Goal: Information Seeking & Learning: Learn about a topic

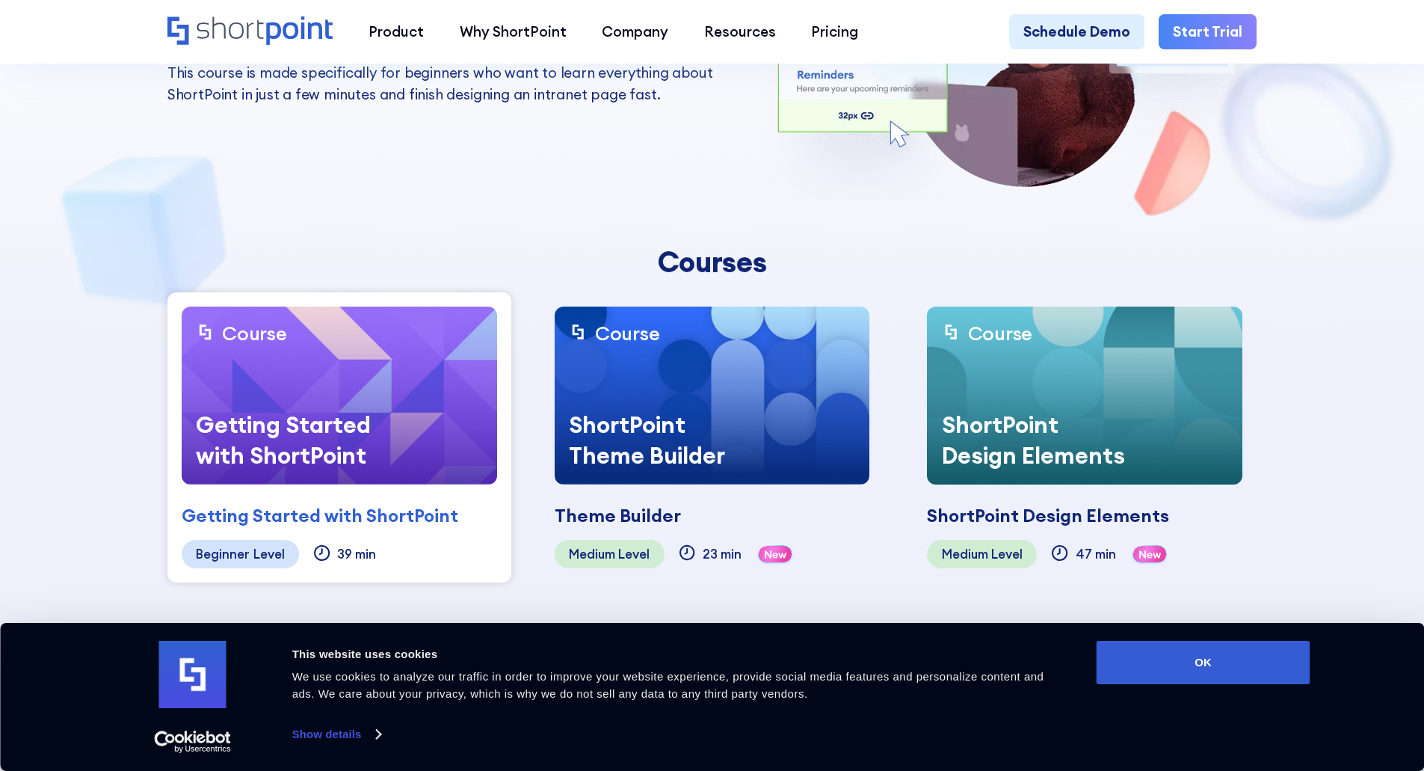
scroll to position [299, 0]
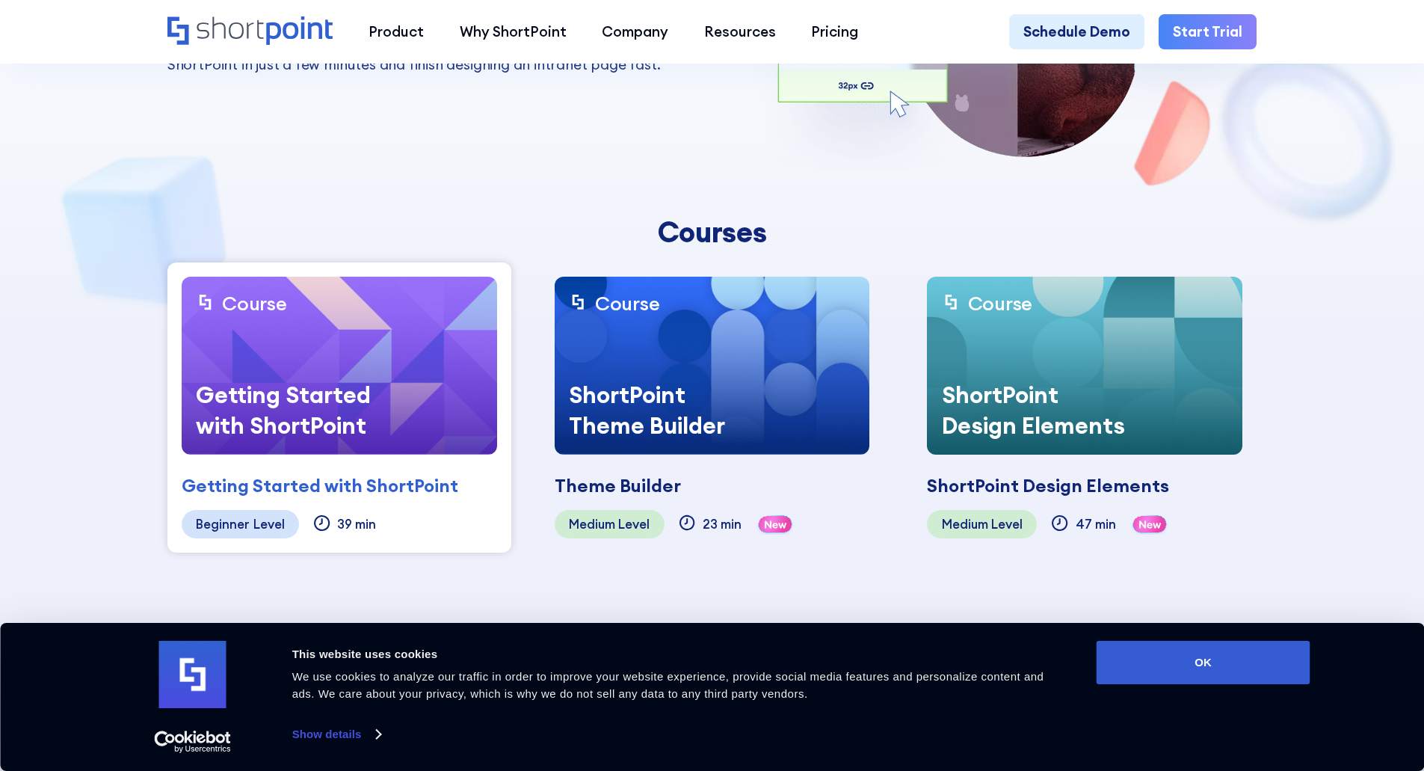
click at [1013, 429] on div "ShortPoint Design Elements" at bounding box center [1039, 409] width 224 height 89
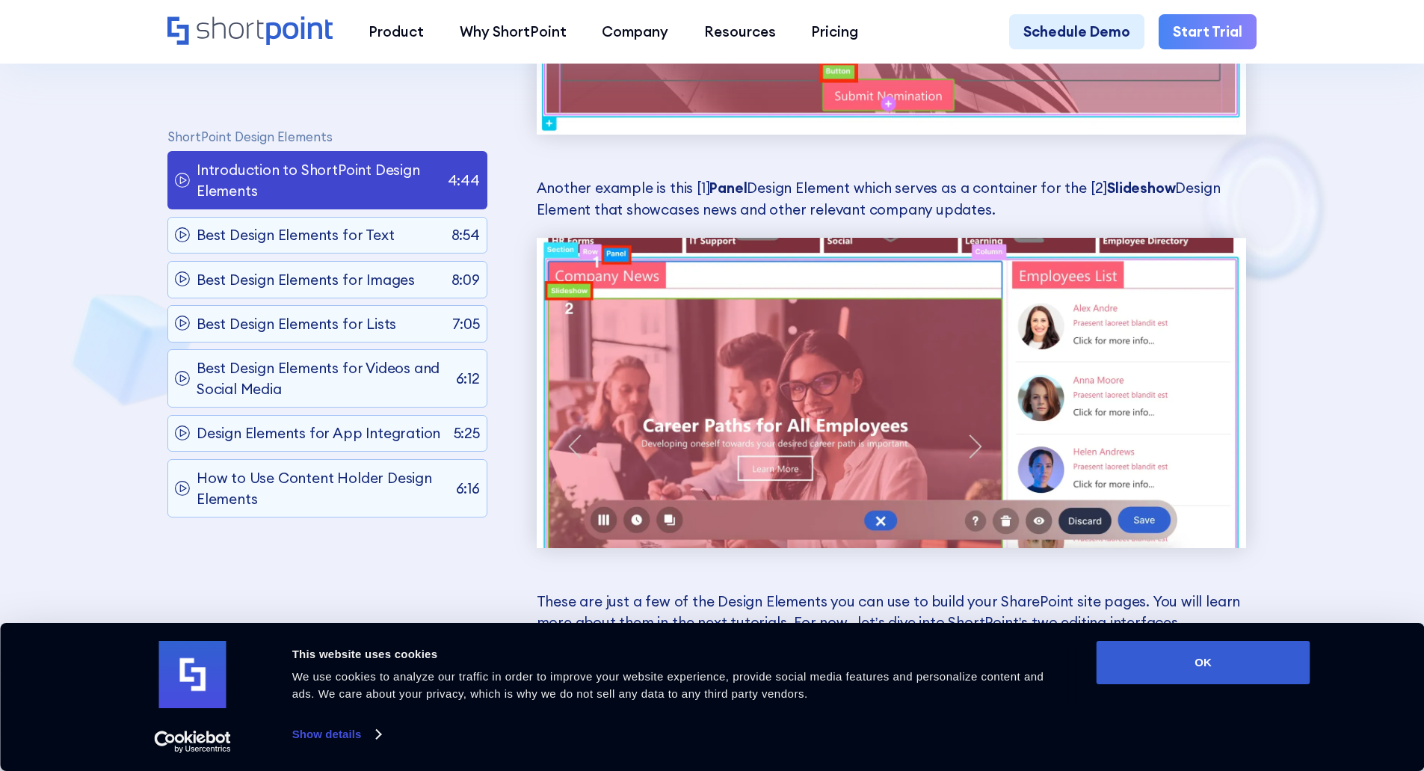
scroll to position [2541, 0]
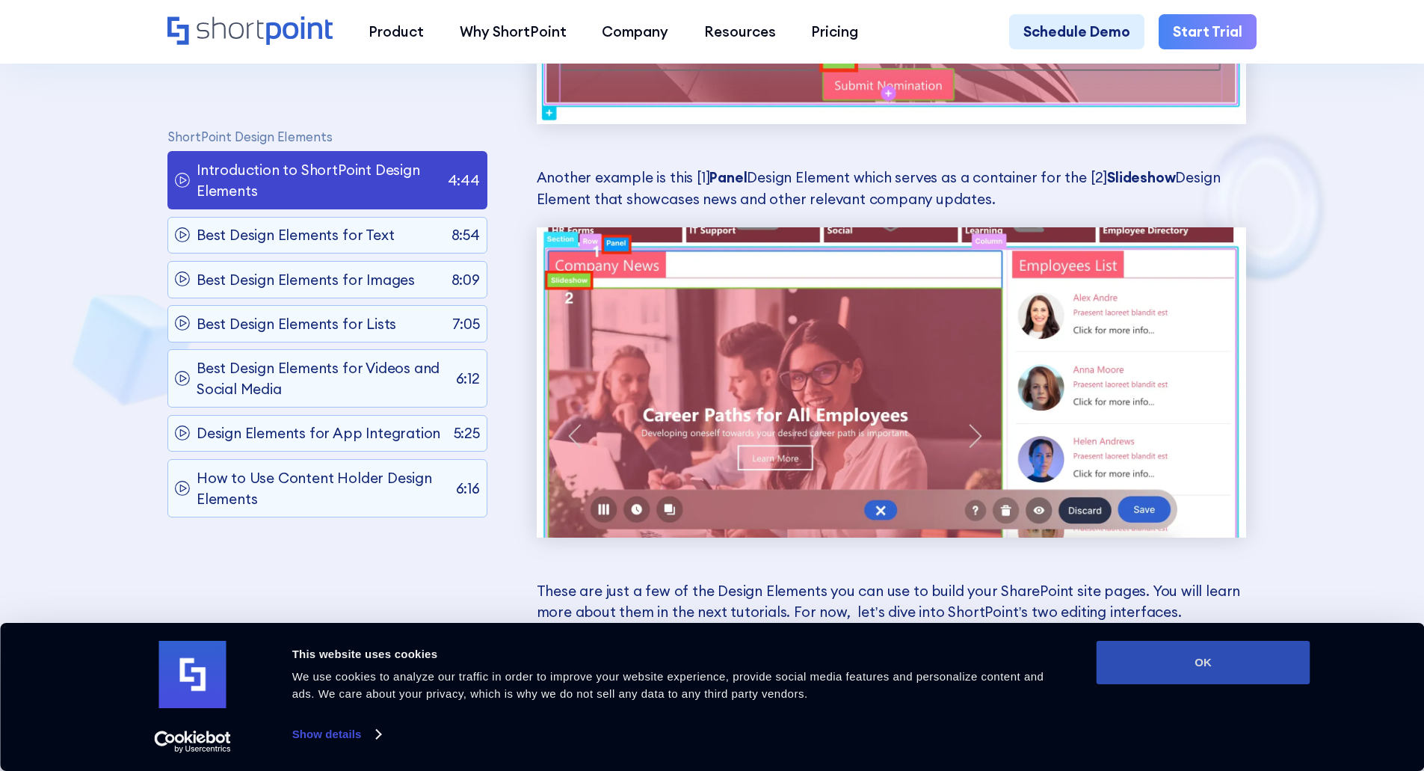
click at [1202, 673] on button "OK" at bounding box center [1203, 661] width 214 height 43
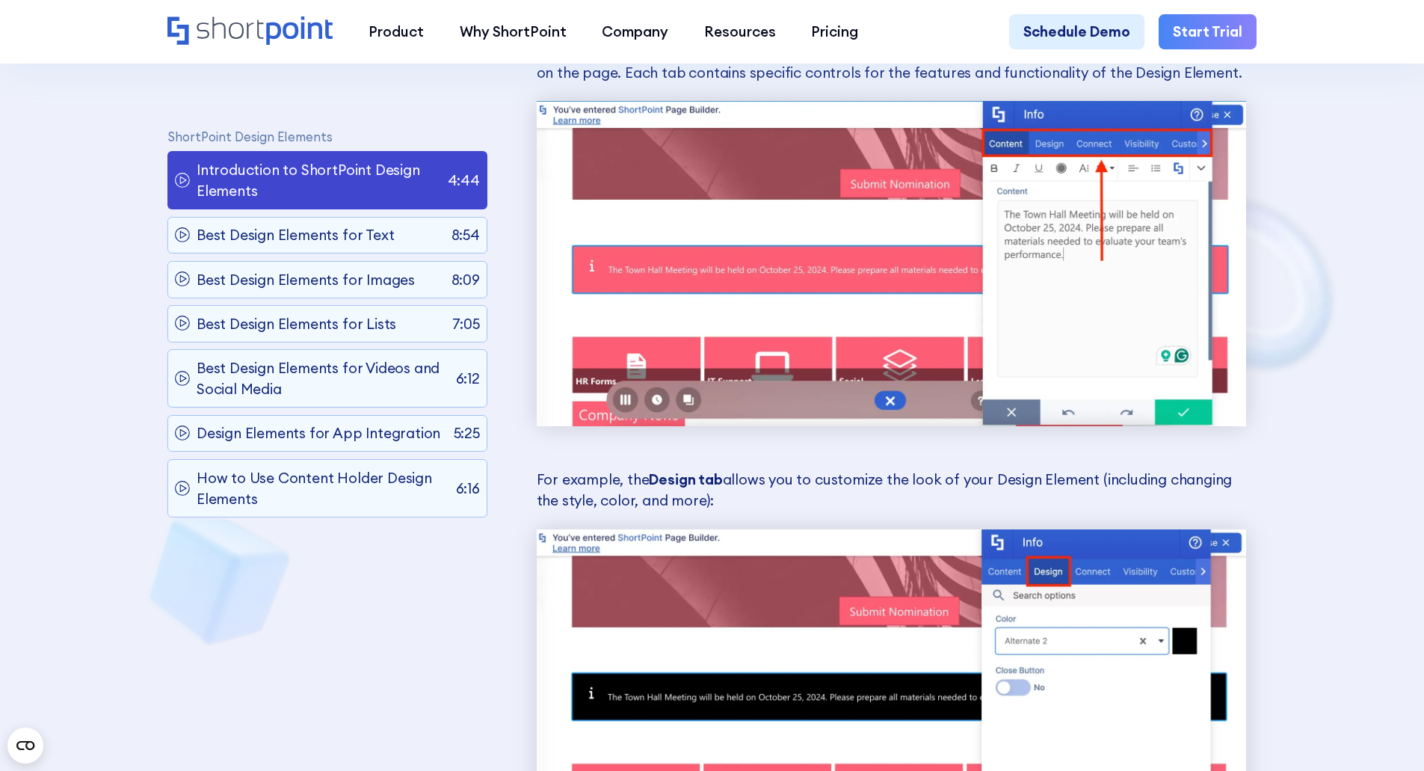
scroll to position [6801, 0]
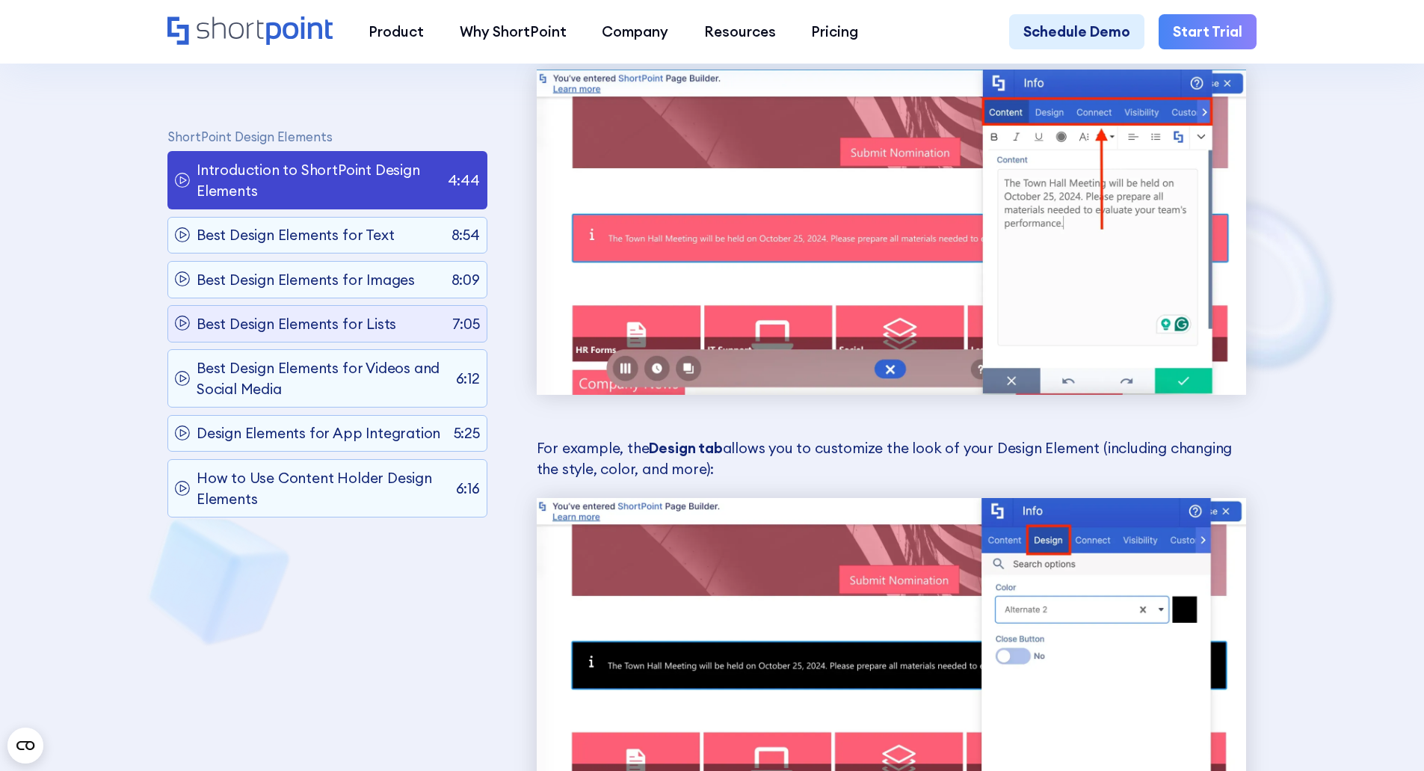
click at [386, 335] on p "Best Design Elements for Lists" at bounding box center [297, 324] width 200 height 22
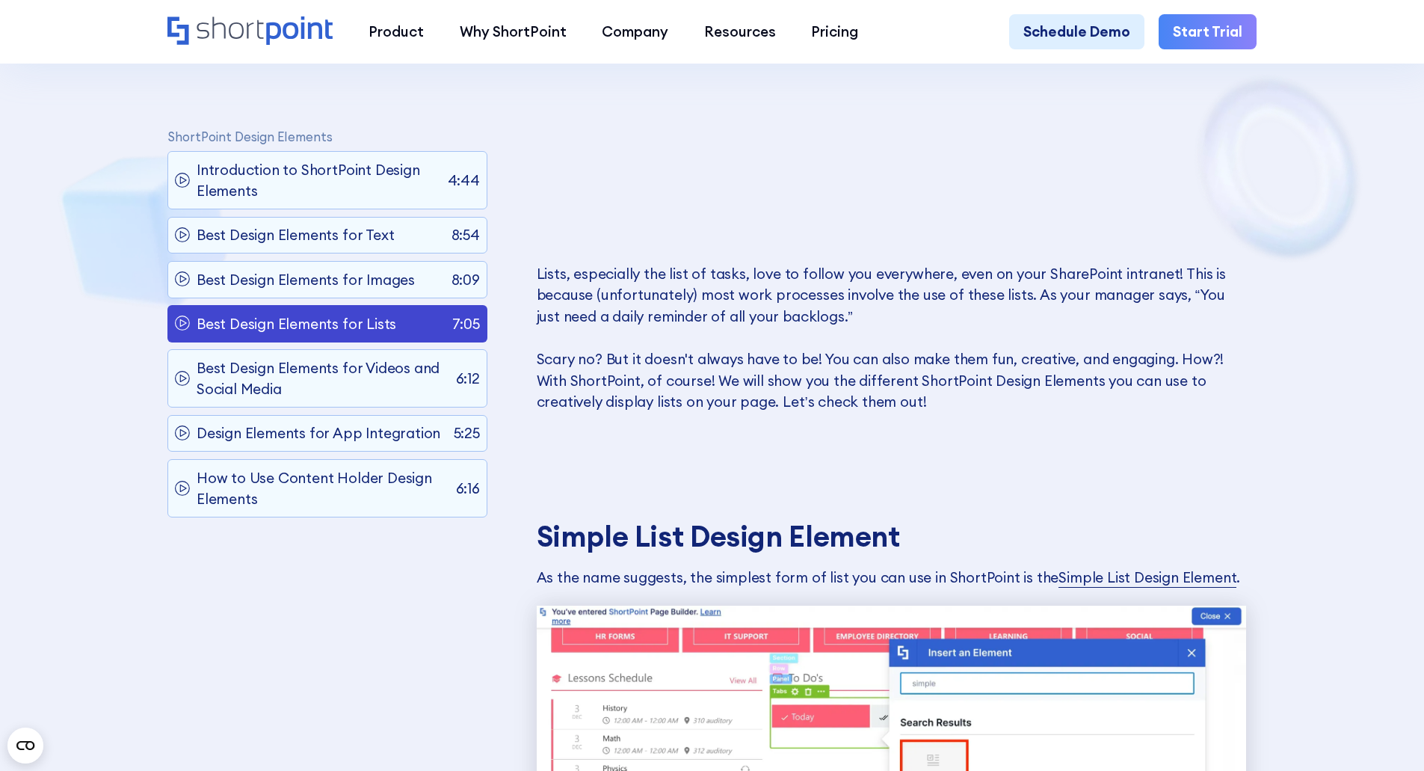
scroll to position [1266, 0]
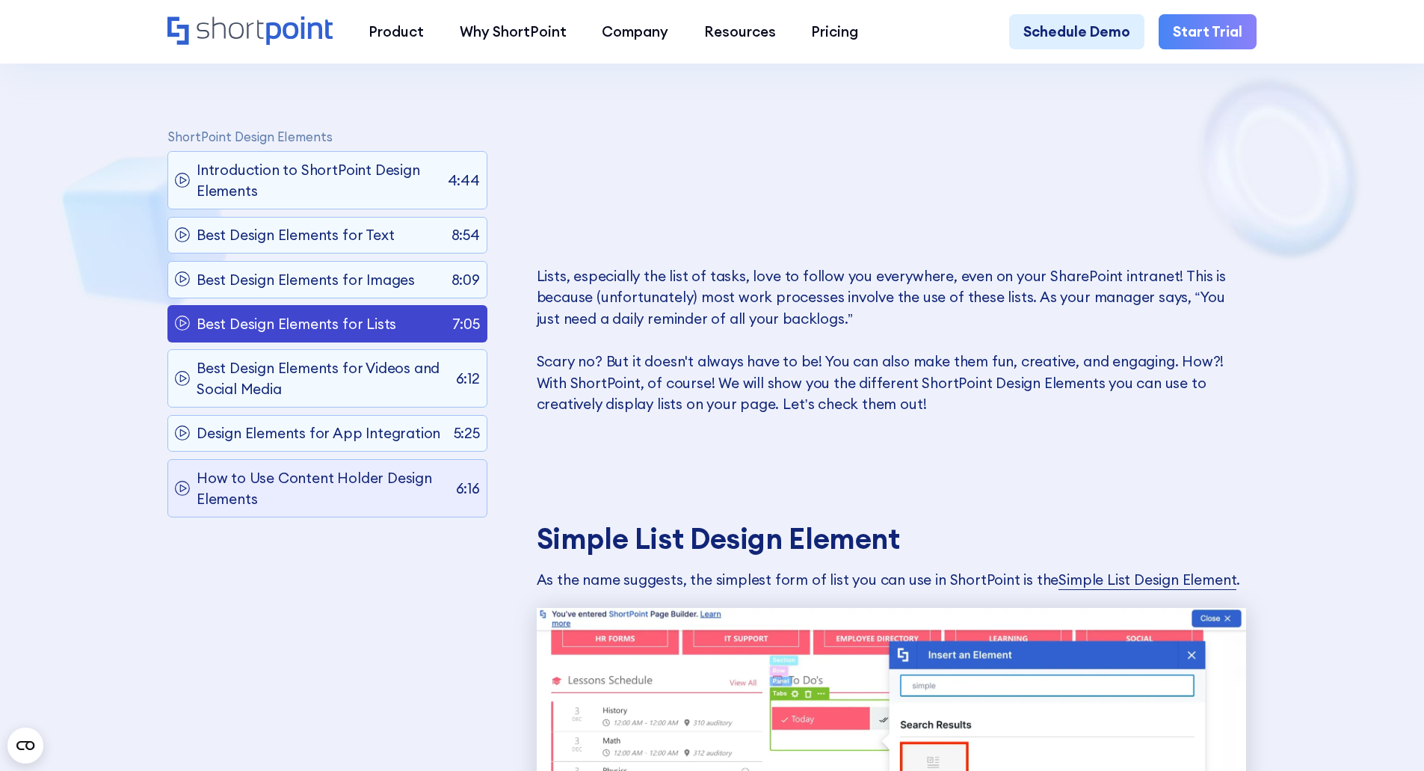
click at [419, 510] on p "How to Use Content Holder Design Elements" at bounding box center [323, 488] width 252 height 43
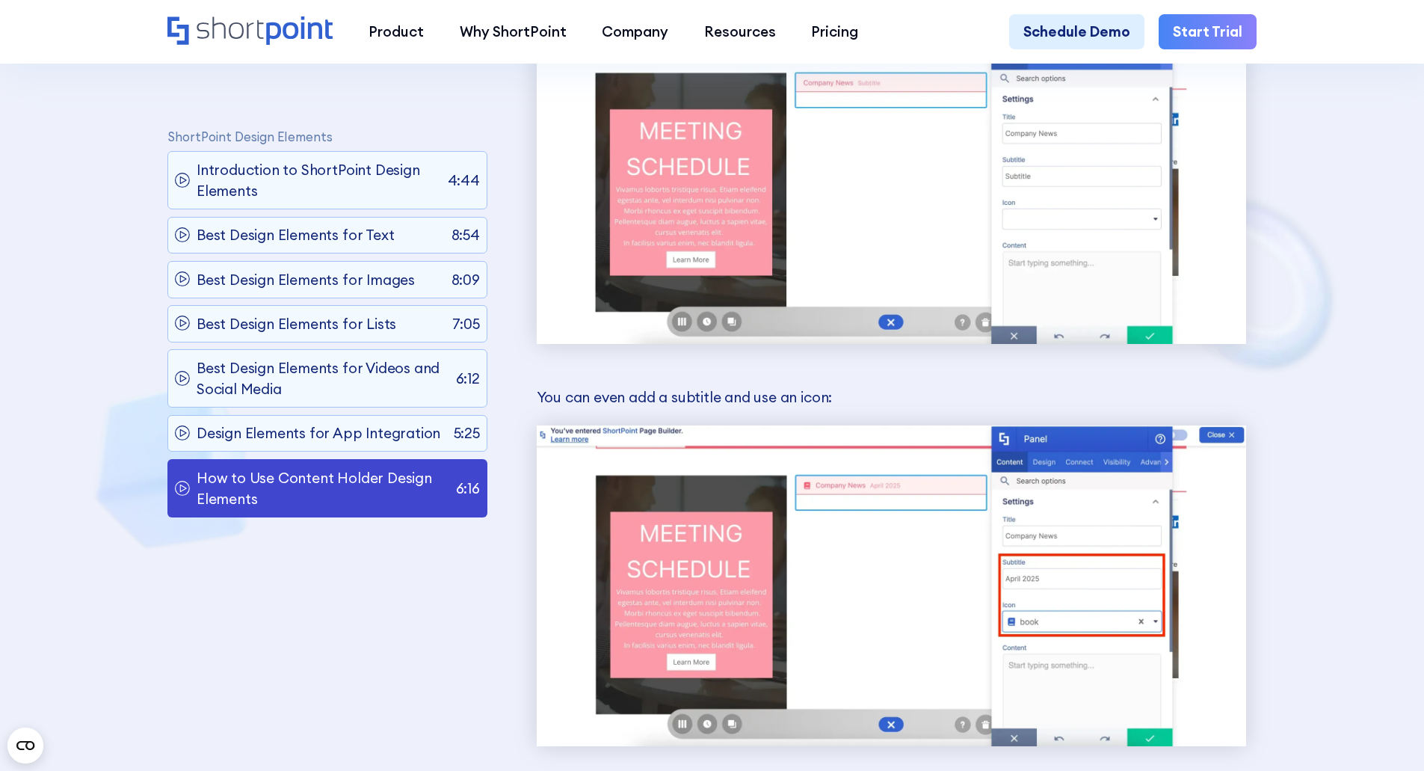
scroll to position [8739, 0]
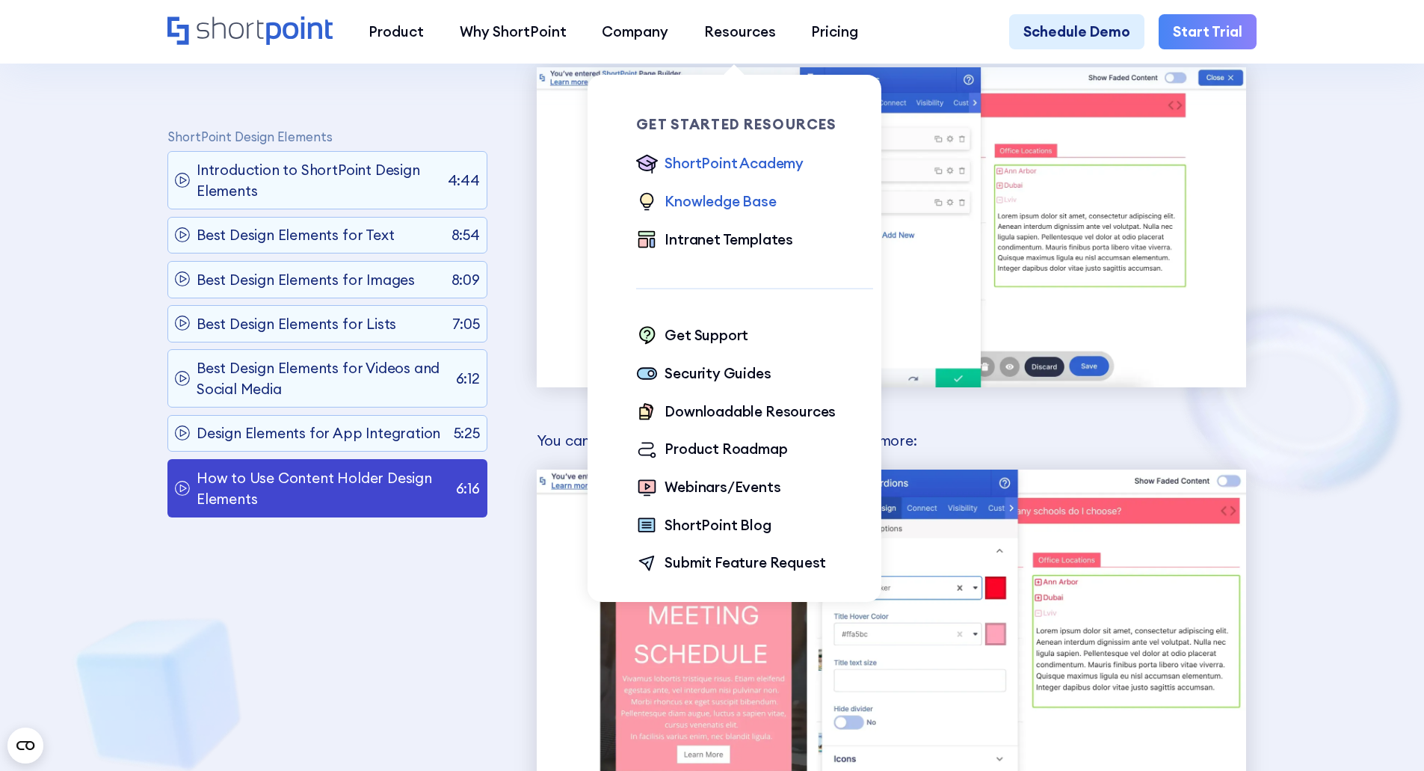
click at [744, 206] on div "Knowledge Base" at bounding box center [719, 202] width 111 height 22
click at [759, 238] on div "Intranet Templates" at bounding box center [728, 240] width 129 height 22
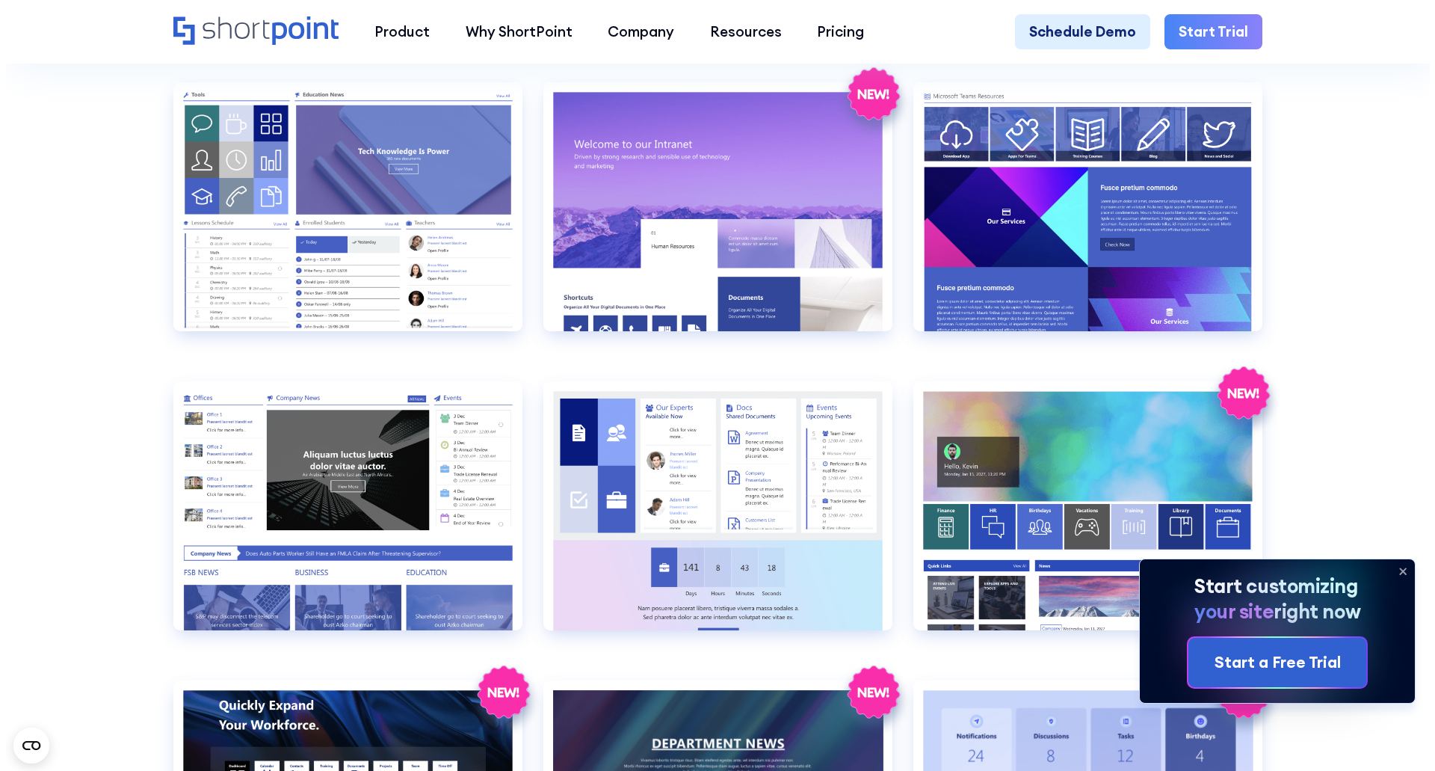
scroll to position [1868, 0]
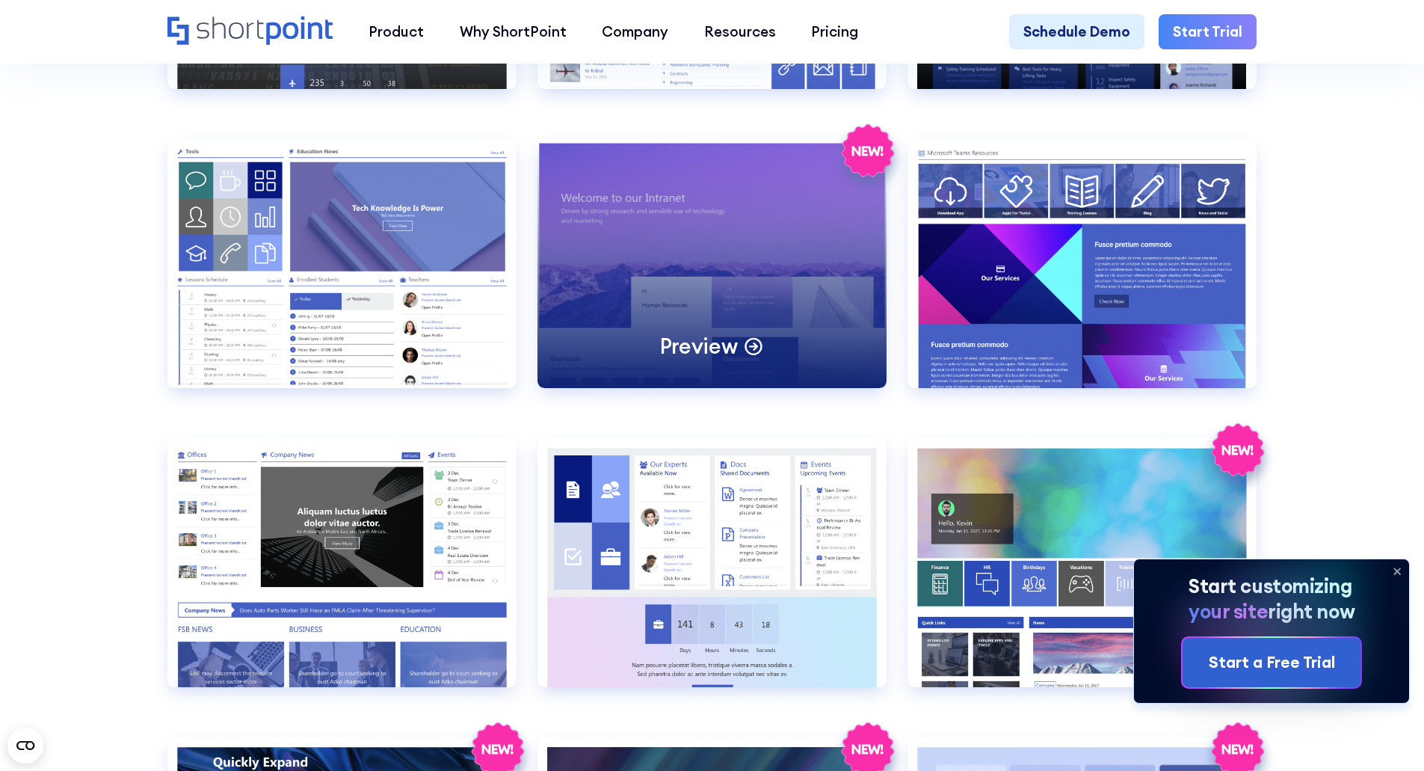
click at [745, 353] on circle at bounding box center [753, 346] width 16 height 16
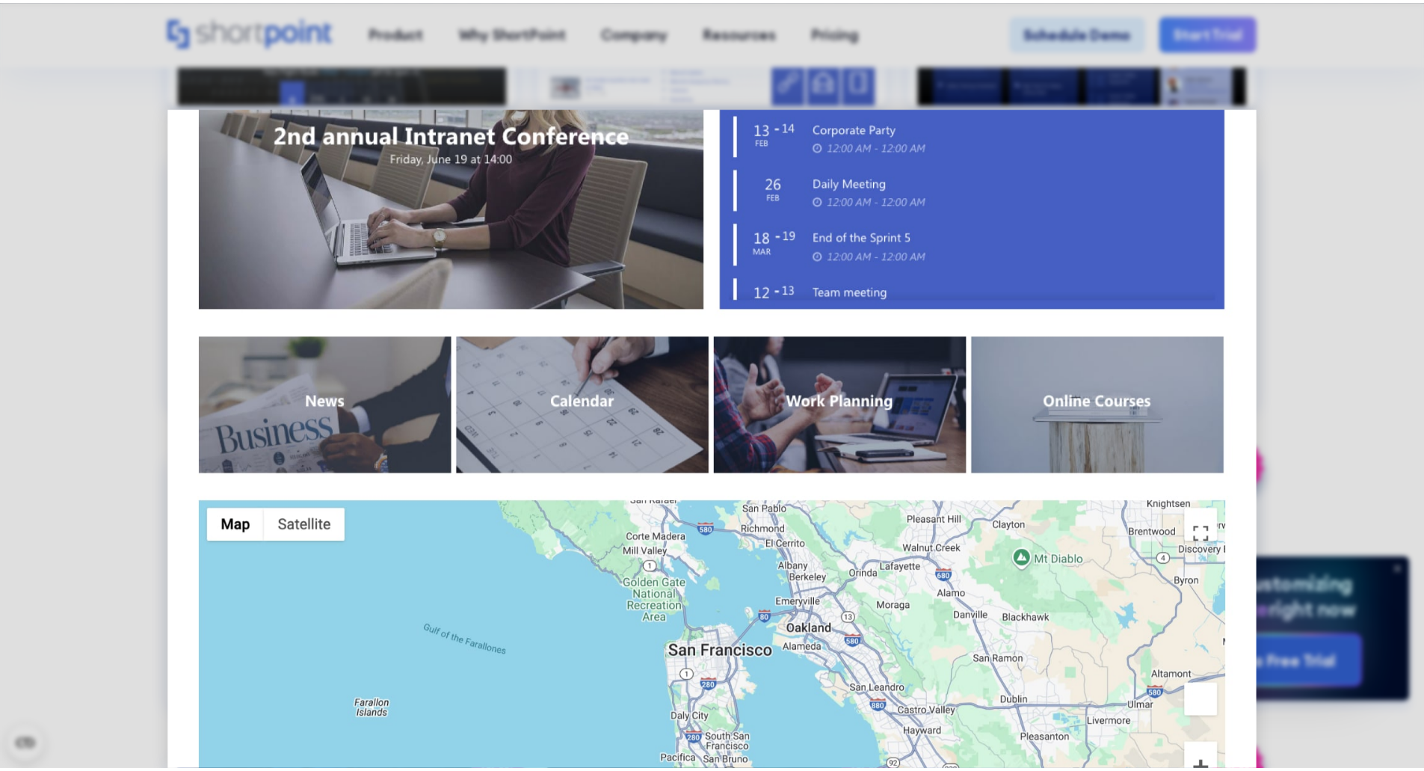
scroll to position [1472, 0]
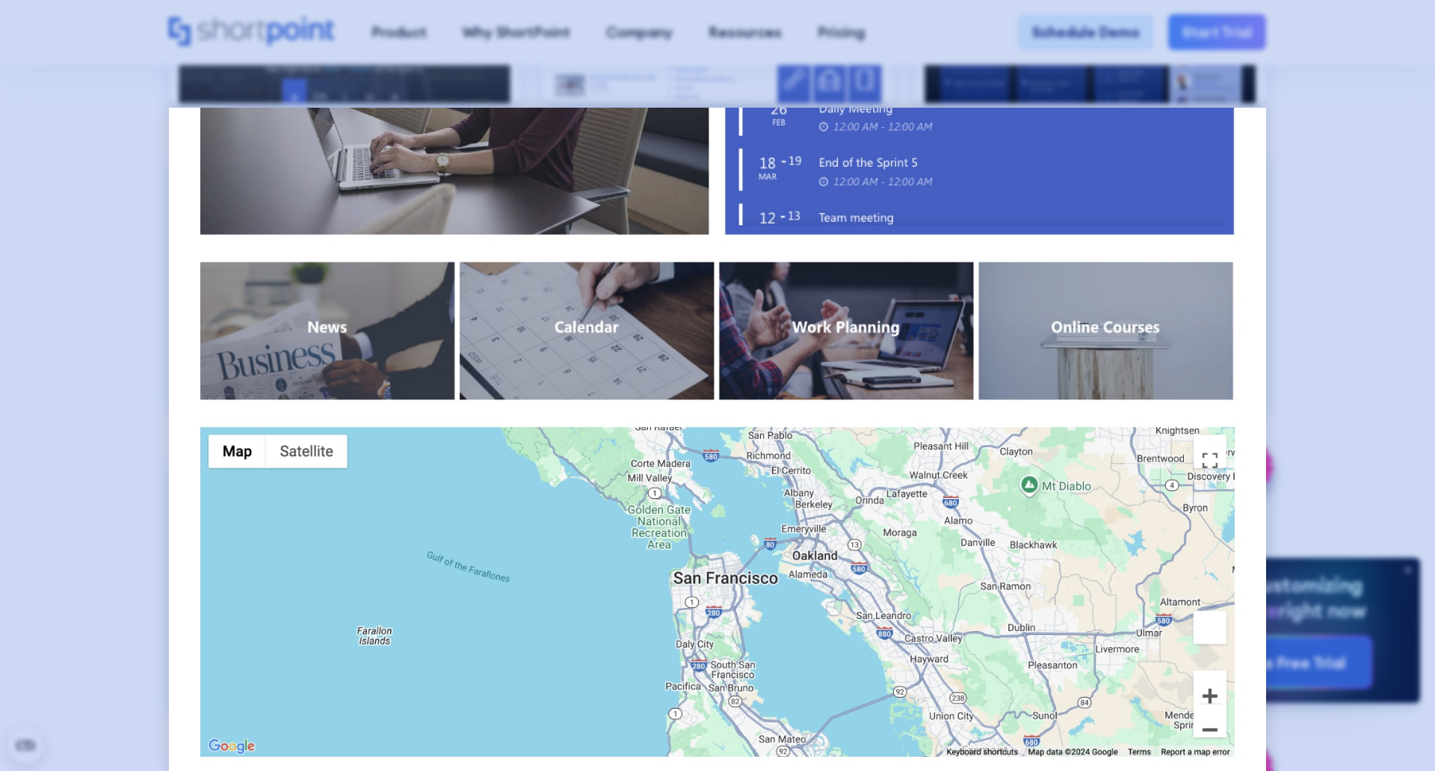
click at [1312, 492] on div at bounding box center [717, 385] width 1435 height 771
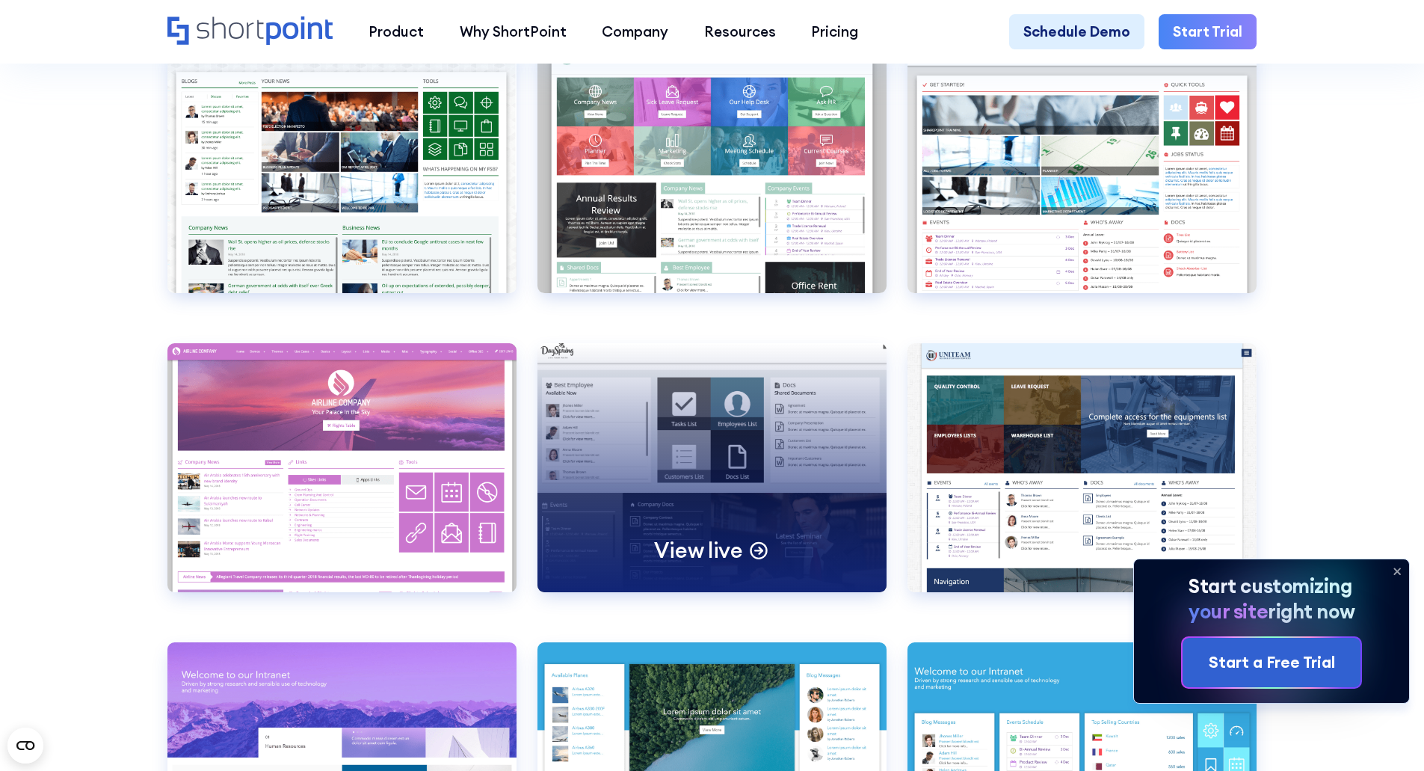
scroll to position [6278, 0]
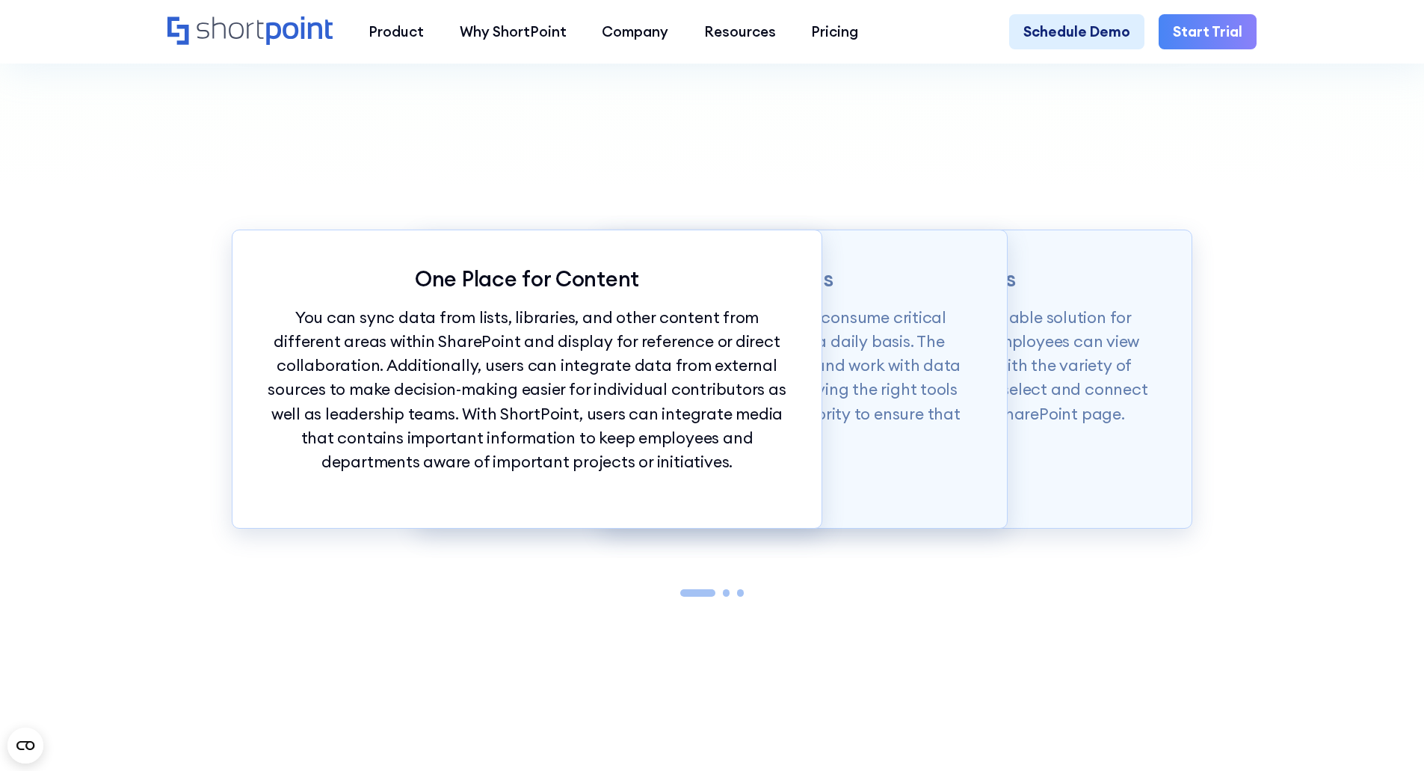
scroll to position [1644, 0]
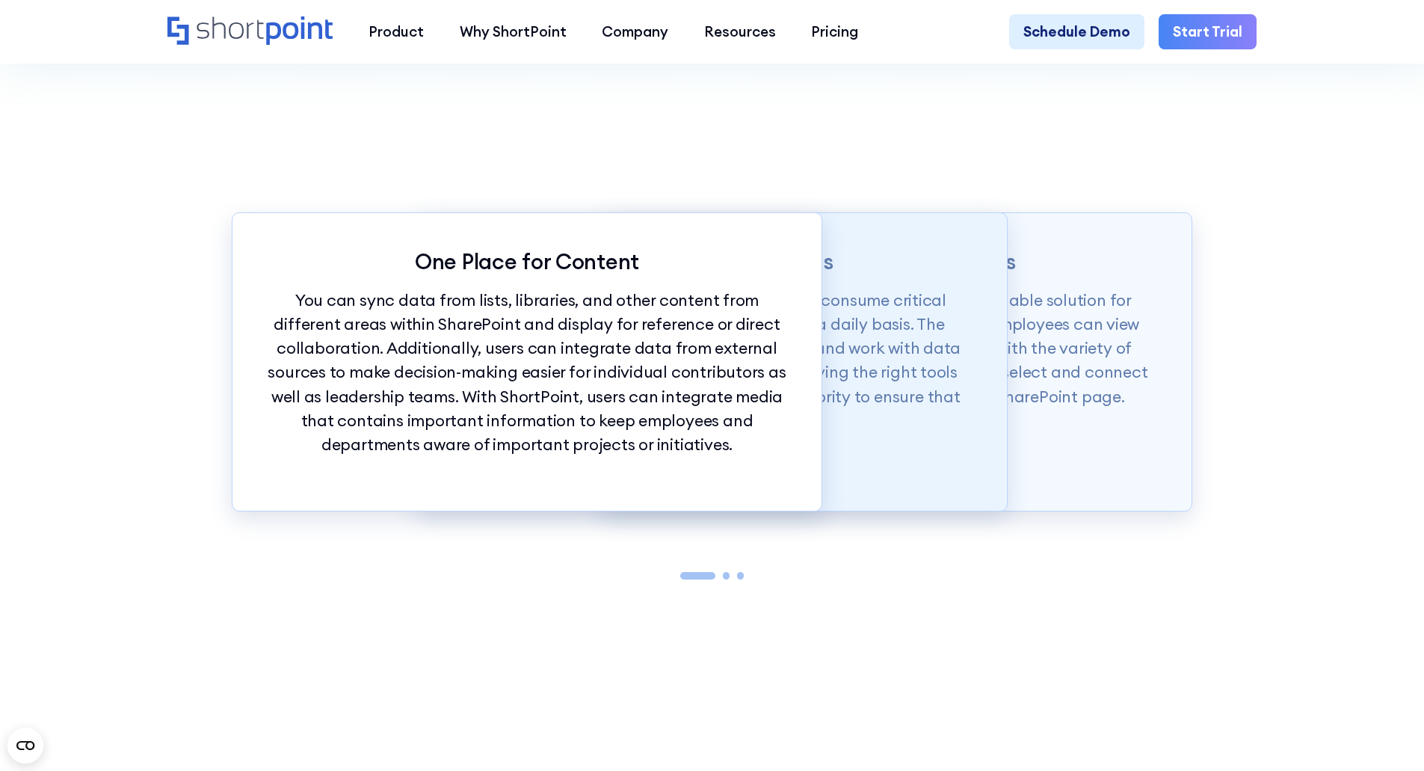
click at [865, 371] on p "Employees use several work applications and consume critical resources from dif…" at bounding box center [712, 360] width 519 height 144
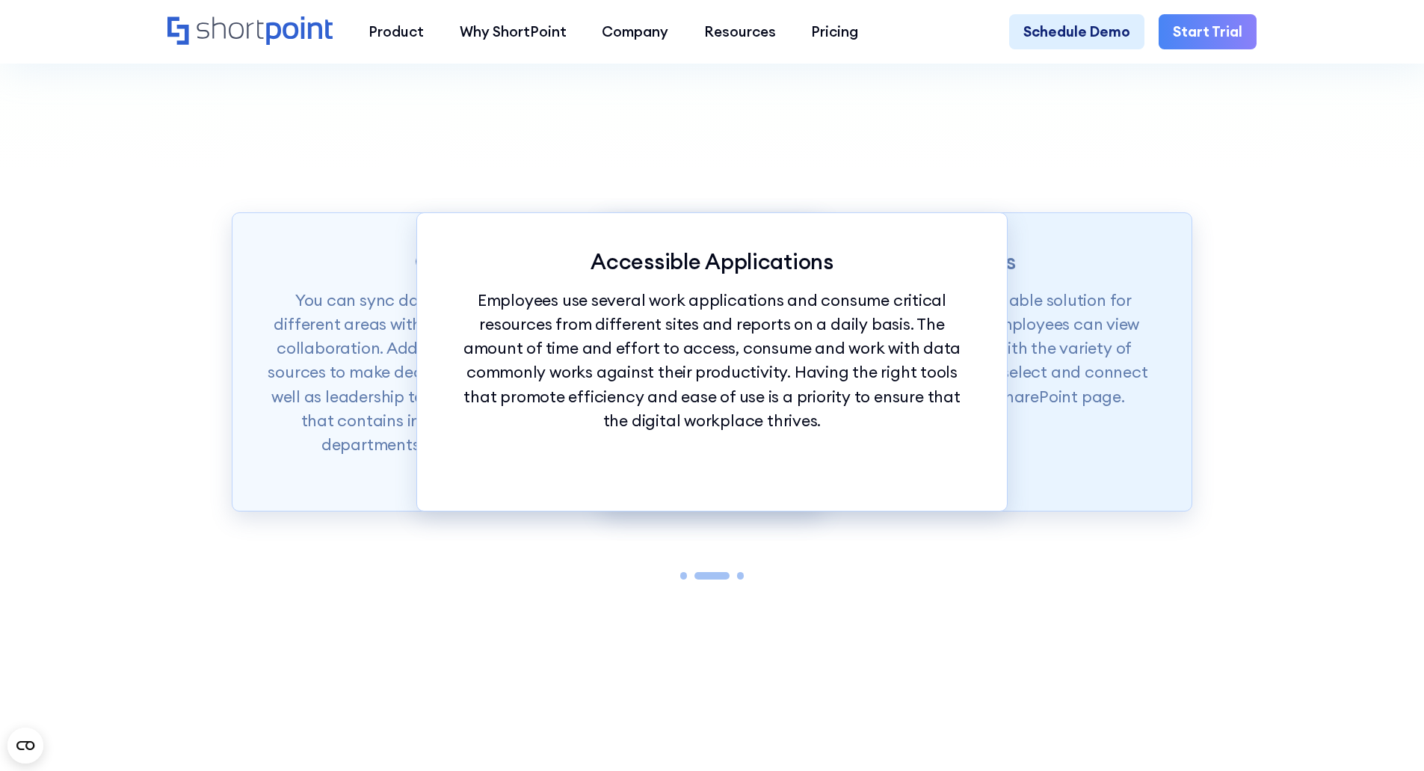
click at [1098, 377] on p "ShortPoint Connect provides a quick and valuable solution for integrating all c…" at bounding box center [896, 348] width 519 height 120
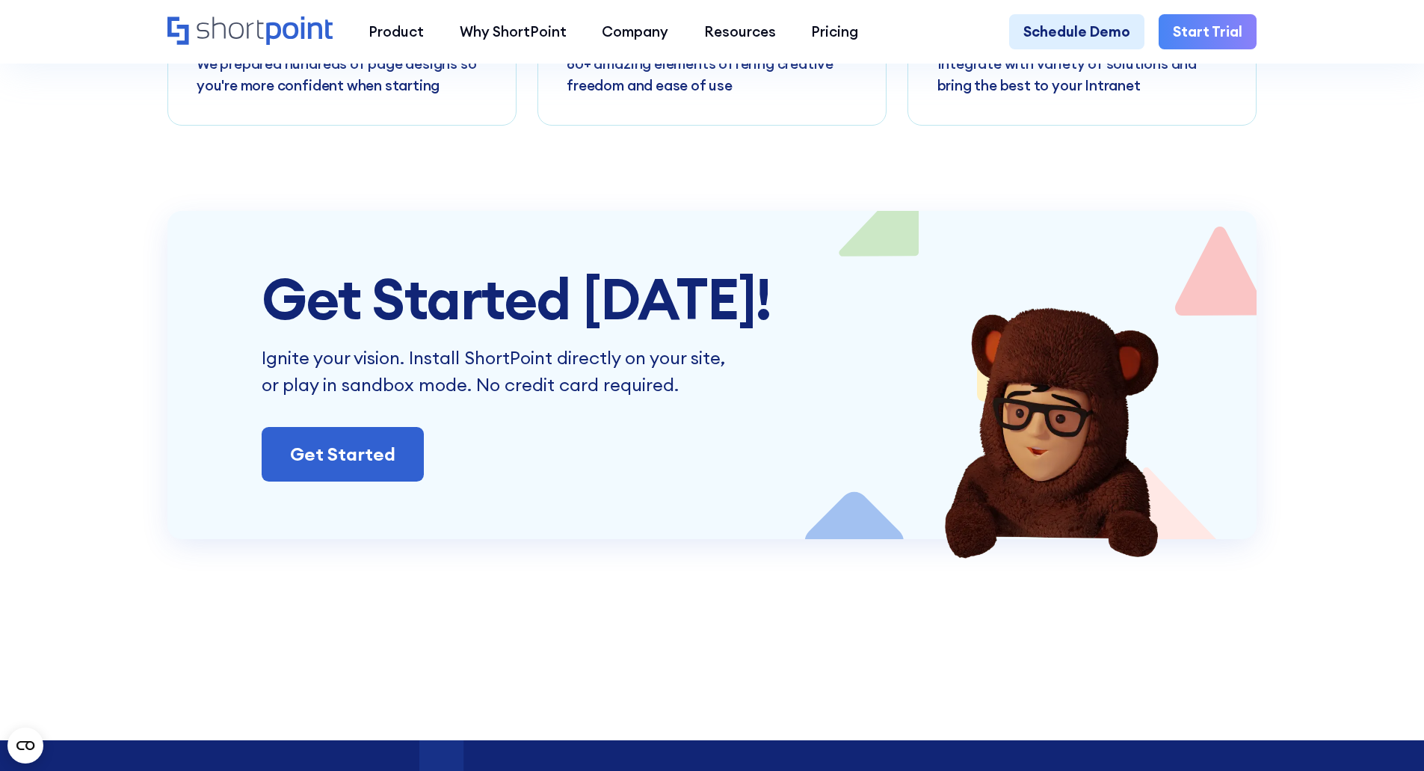
scroll to position [8445, 0]
